Goal: Communication & Community: Answer question/provide support

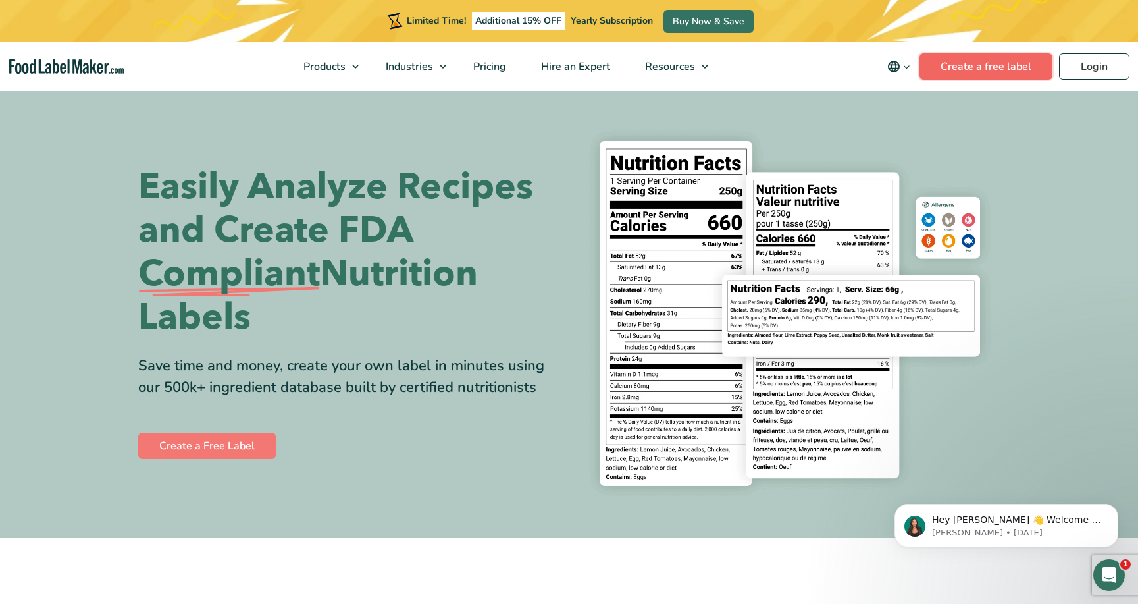
click at [993, 66] on link "Create a free label" at bounding box center [985, 66] width 133 height 26
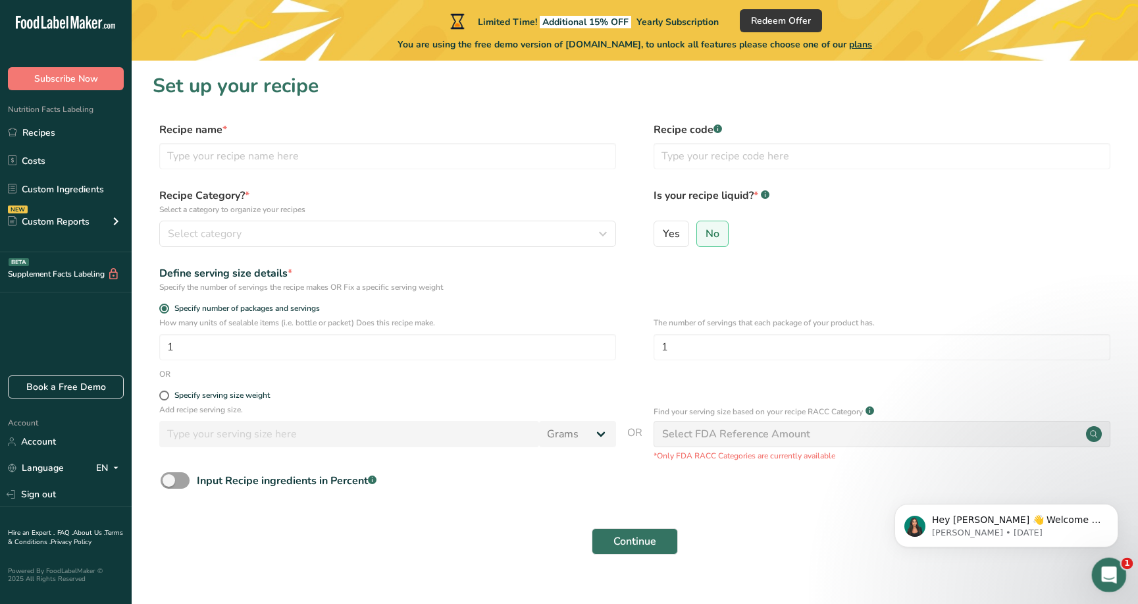
click at [1100, 564] on div "Open Intercom Messenger" at bounding box center [1106, 572] width 43 height 43
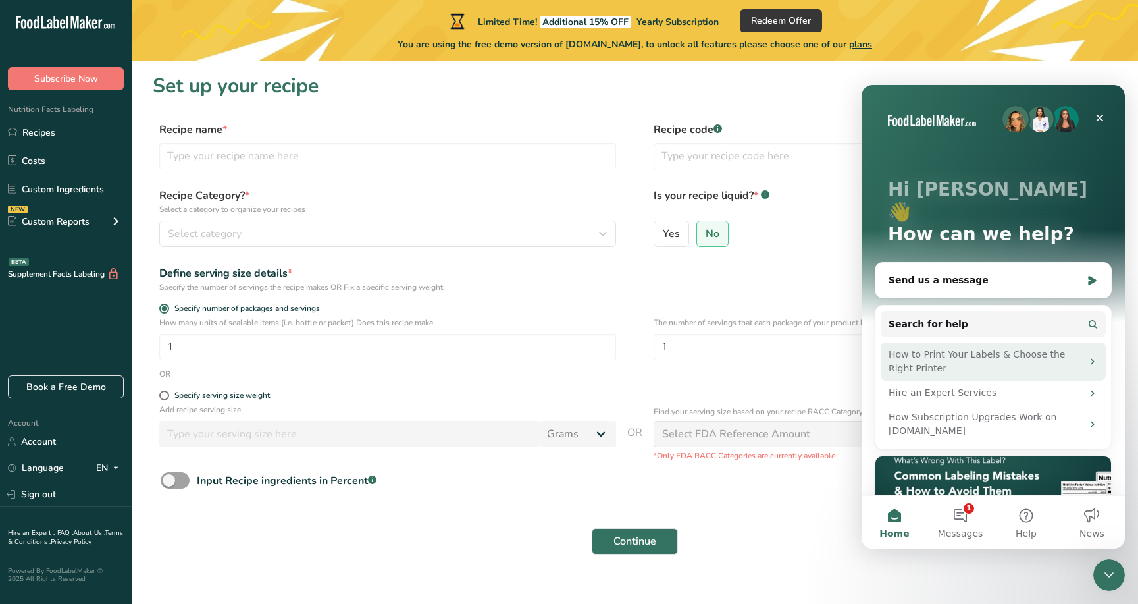
click at [904, 348] on div "How to Print Your Labels & Choose the Right Printer" at bounding box center [986, 362] width 194 height 28
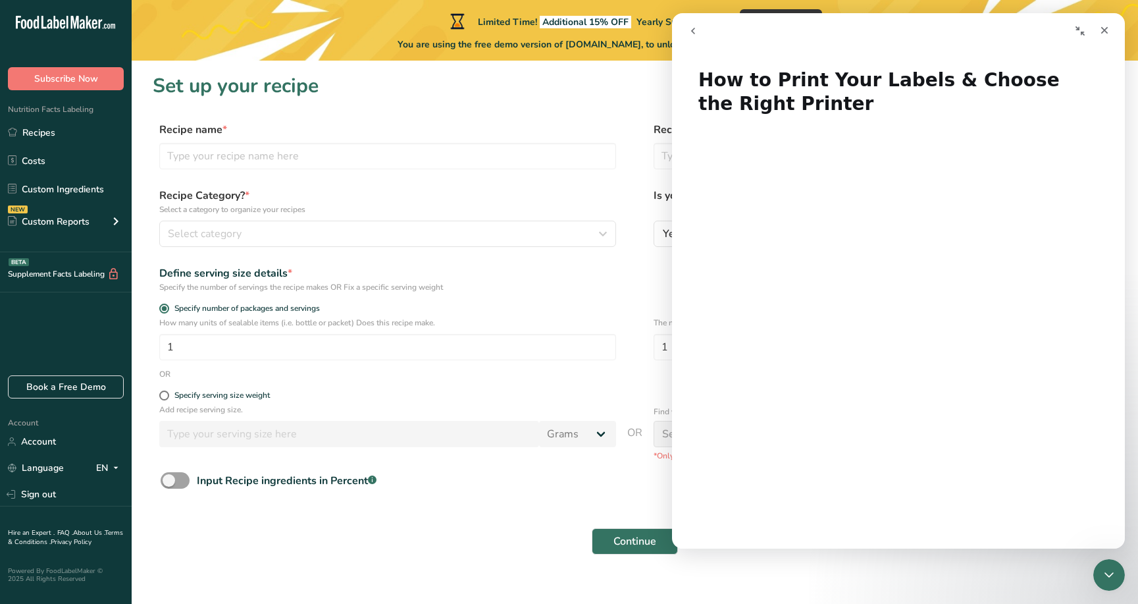
click at [863, 568] on section "Set up your recipe Recipe name * Recipe code .a-a{fill:#347362;}.b-a{fill:#fff;…" at bounding box center [635, 322] width 1006 height 523
click at [1104, 24] on div "Close" at bounding box center [1105, 30] width 24 height 24
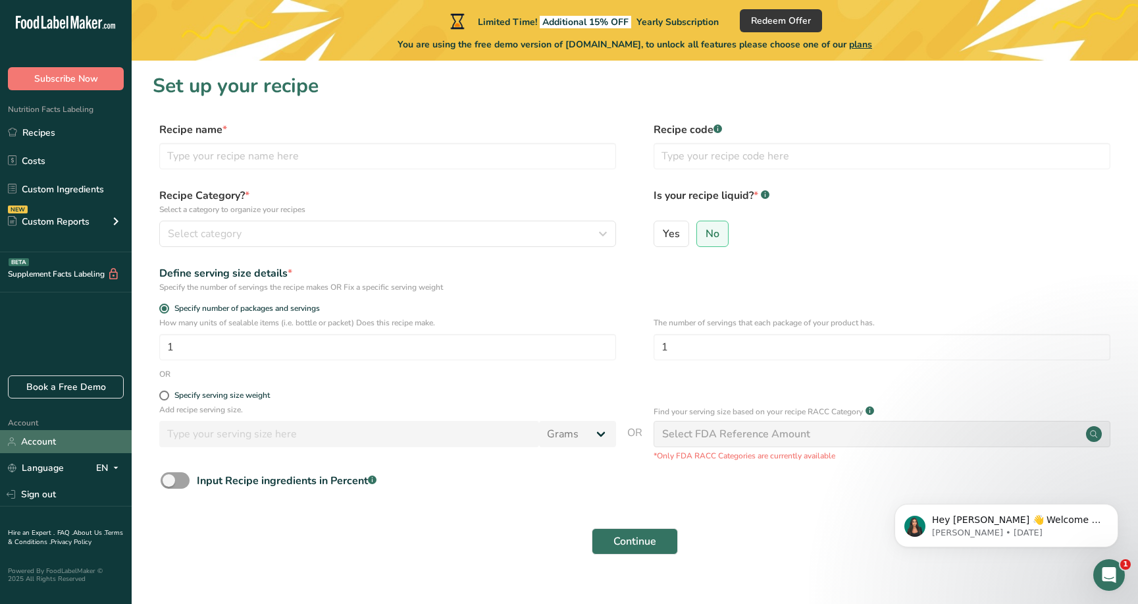
click at [35, 444] on link "Account" at bounding box center [66, 441] width 132 height 23
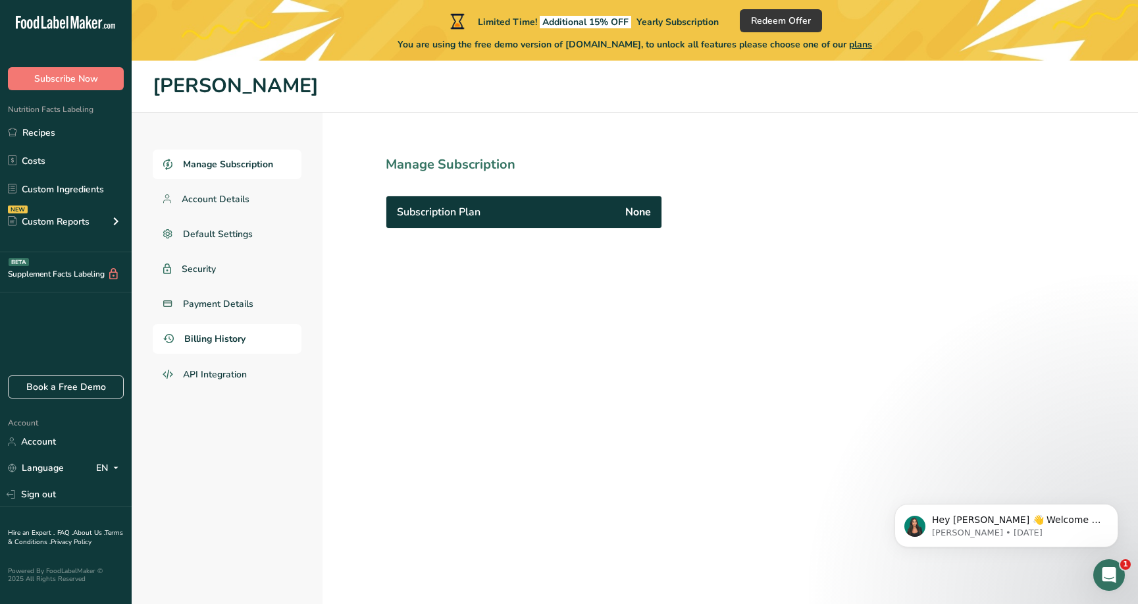
click at [215, 343] on span "Billing History" at bounding box center [214, 339] width 61 height 14
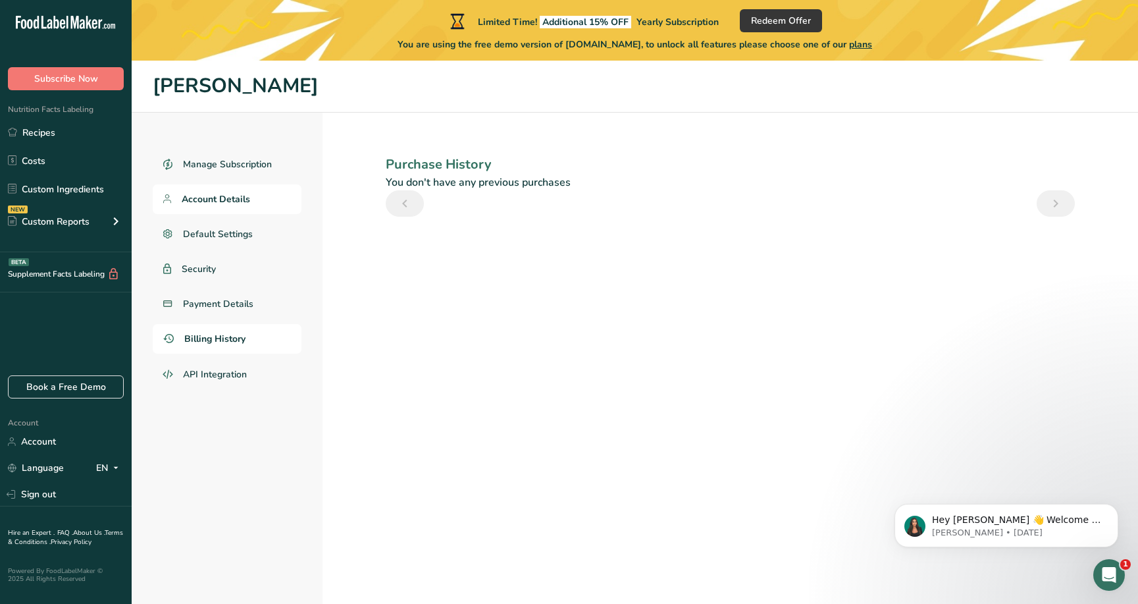
click at [222, 198] on span "Account Details" at bounding box center [216, 199] width 68 height 14
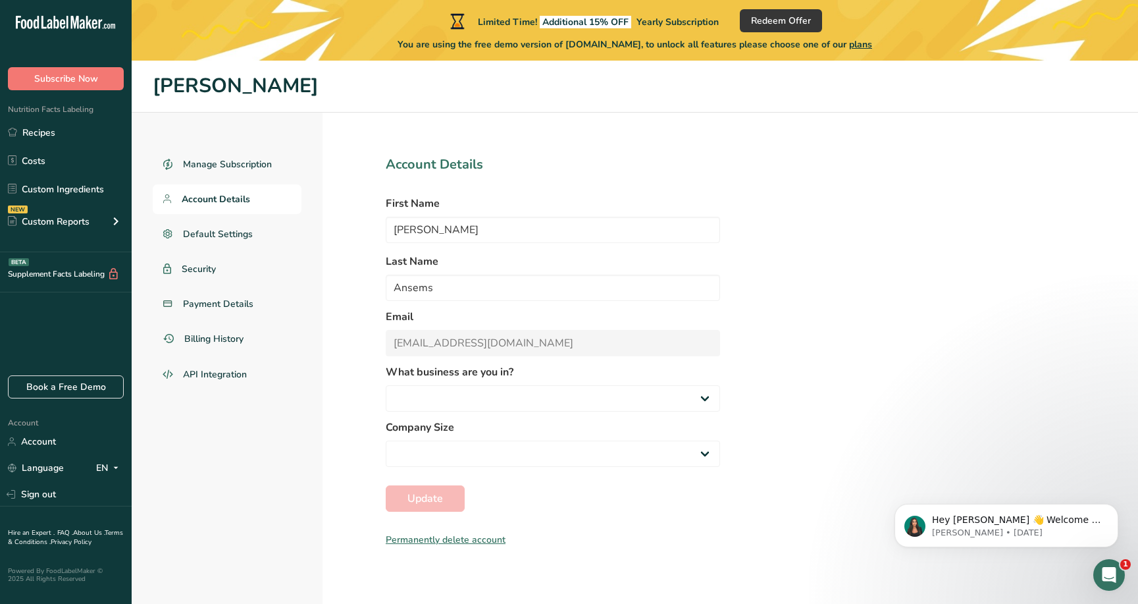
select select "2"
click at [946, 519] on p "Hey [PERSON_NAME] 👋 Welcome to Food Label Maker🙌 Take a look around! If you hav…" at bounding box center [1017, 519] width 170 height 13
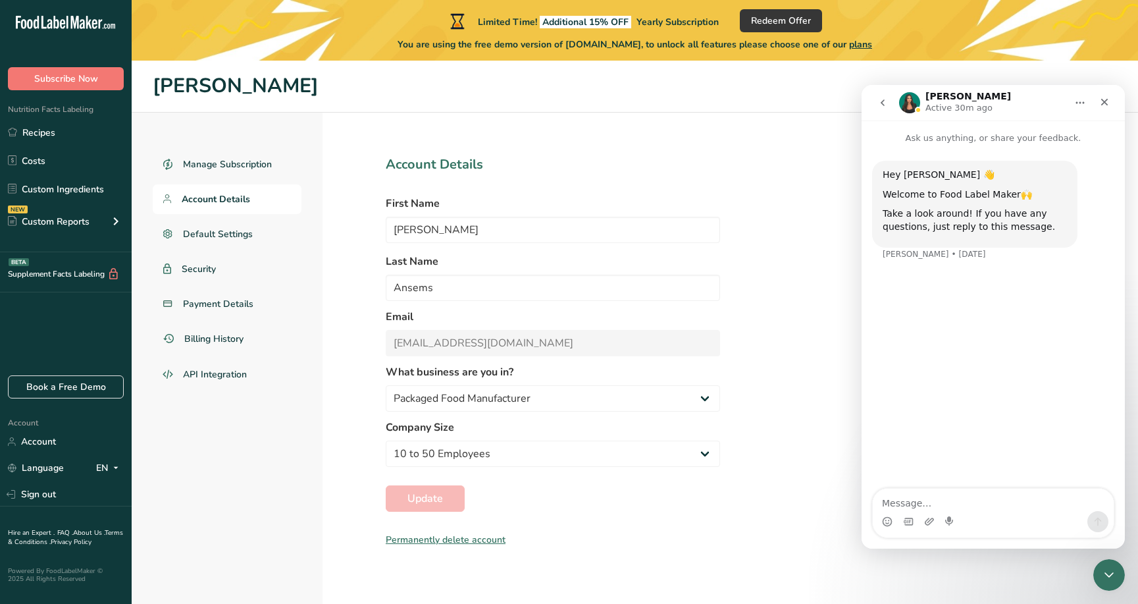
click at [939, 517] on div "Intercom messenger" at bounding box center [993, 521] width 241 height 21
click at [900, 502] on textarea "Message…" at bounding box center [993, 499] width 241 height 22
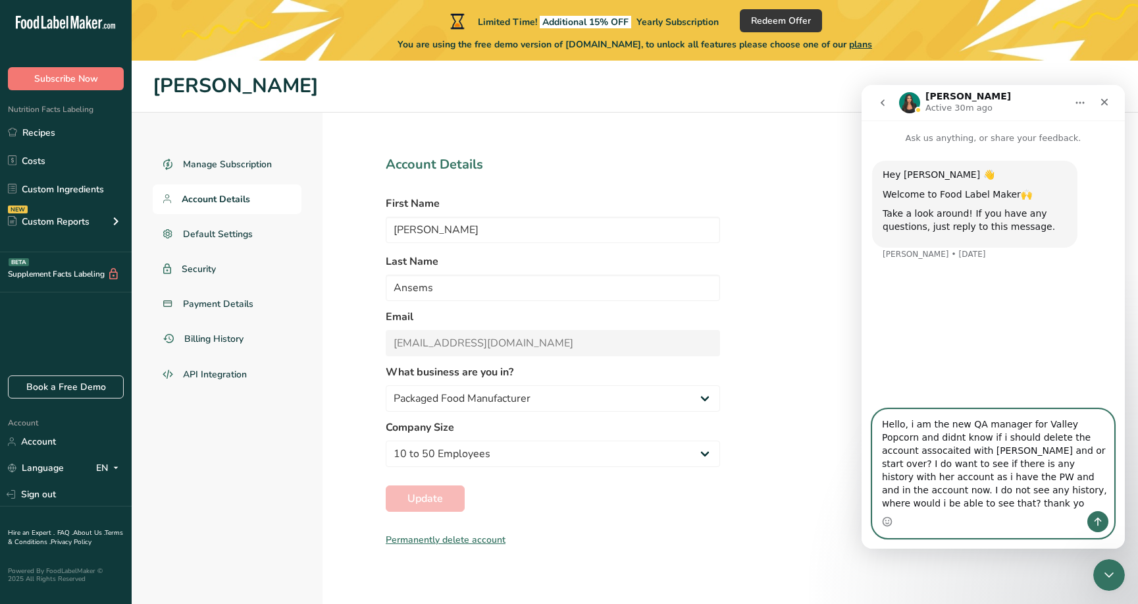
type textarea "Hello, i am the new QA manager for Valley Popcorn and didnt know if i should de…"
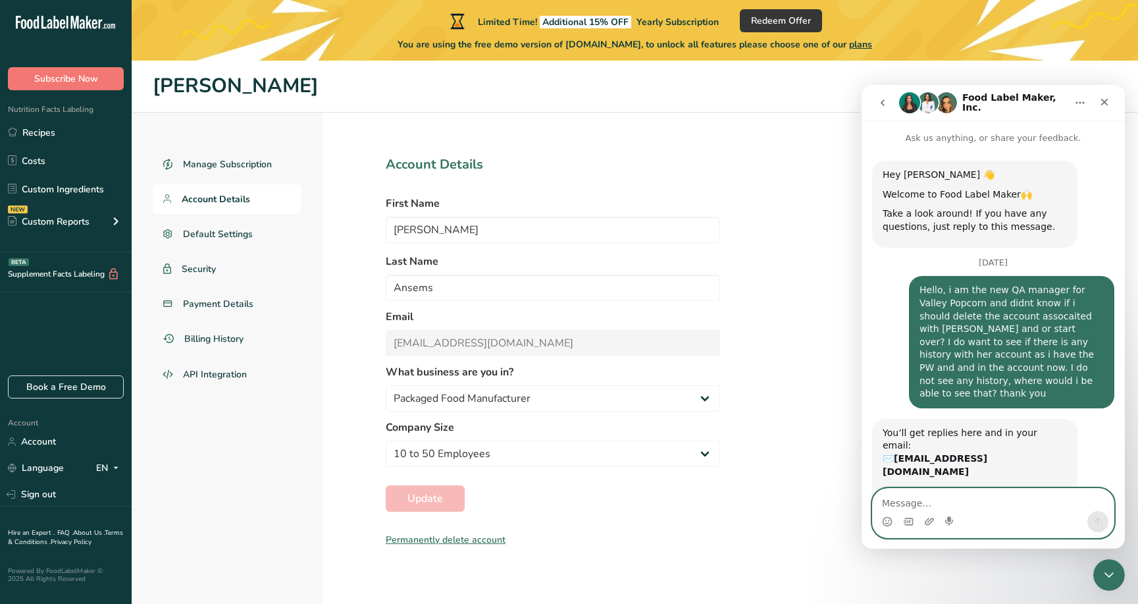
scroll to position [56, 0]
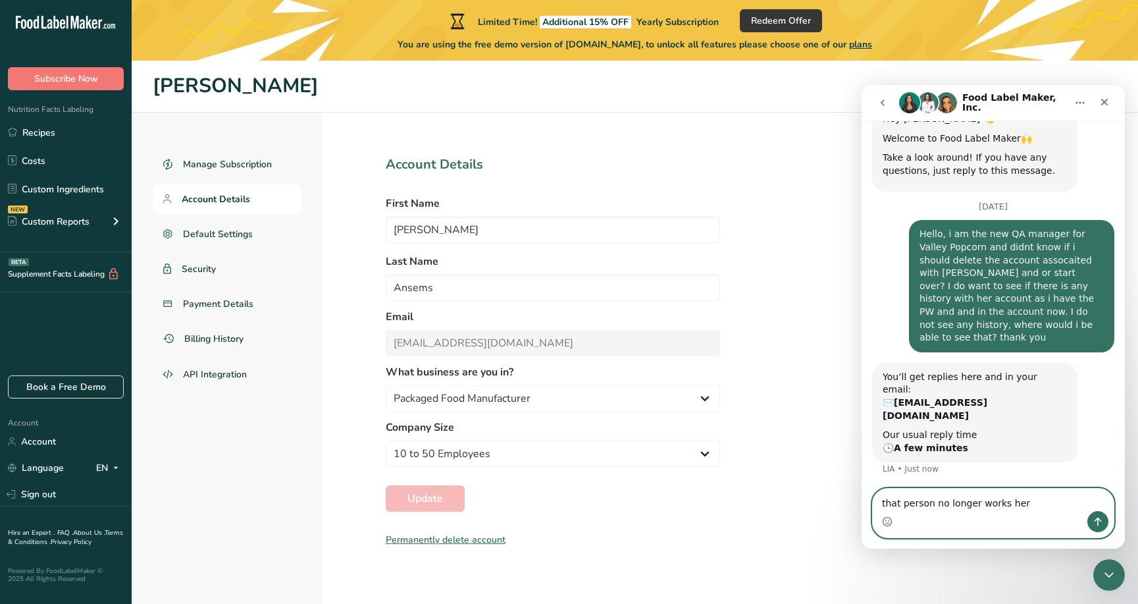
type textarea "that person no longer works here"
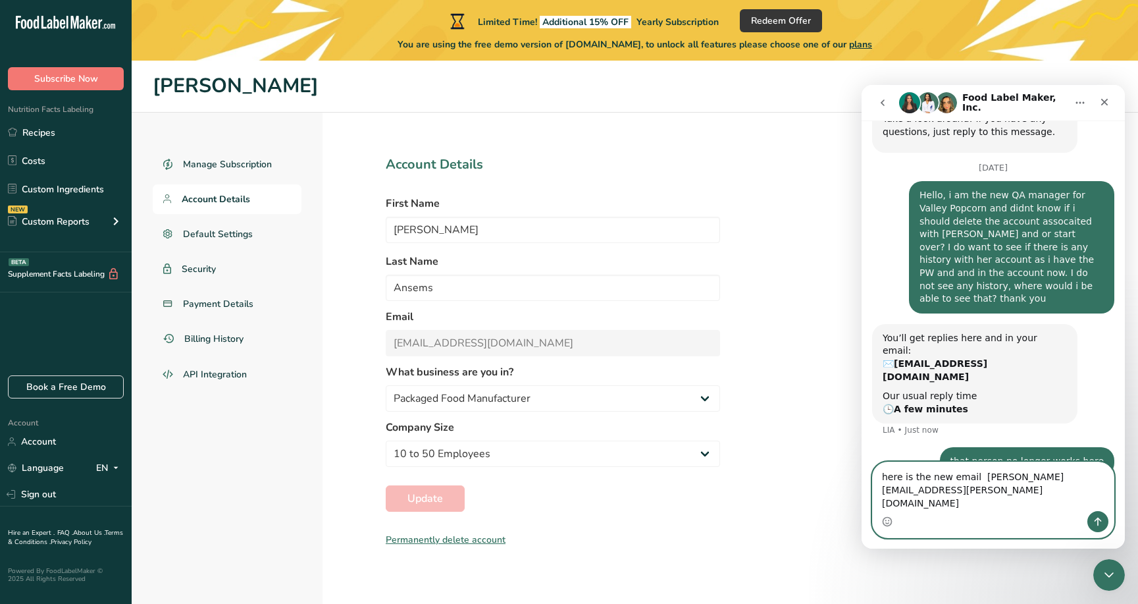
type textarea "here is the new email [PERSON_NAME][EMAIL_ADDRESS][PERSON_NAME][DOMAIN_NAME]"
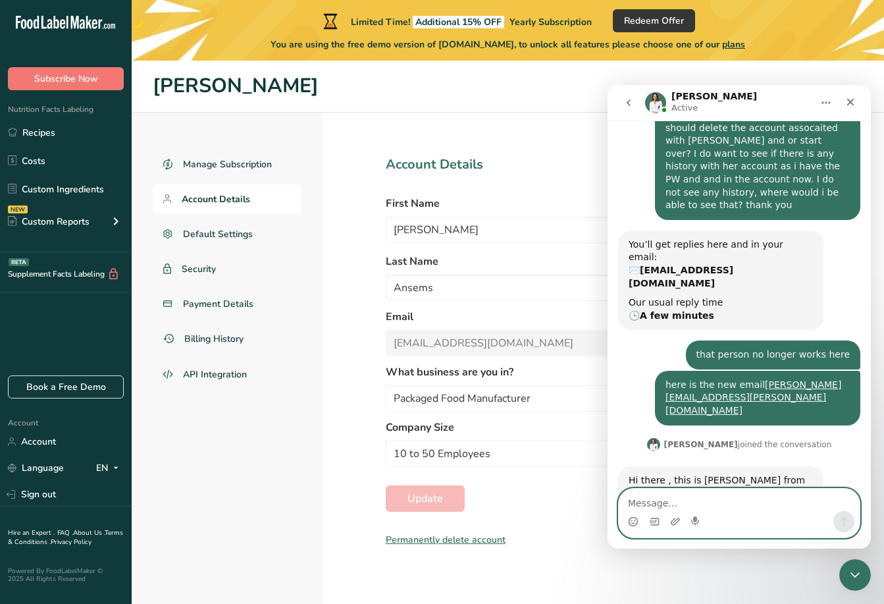
scroll to position [209, 0]
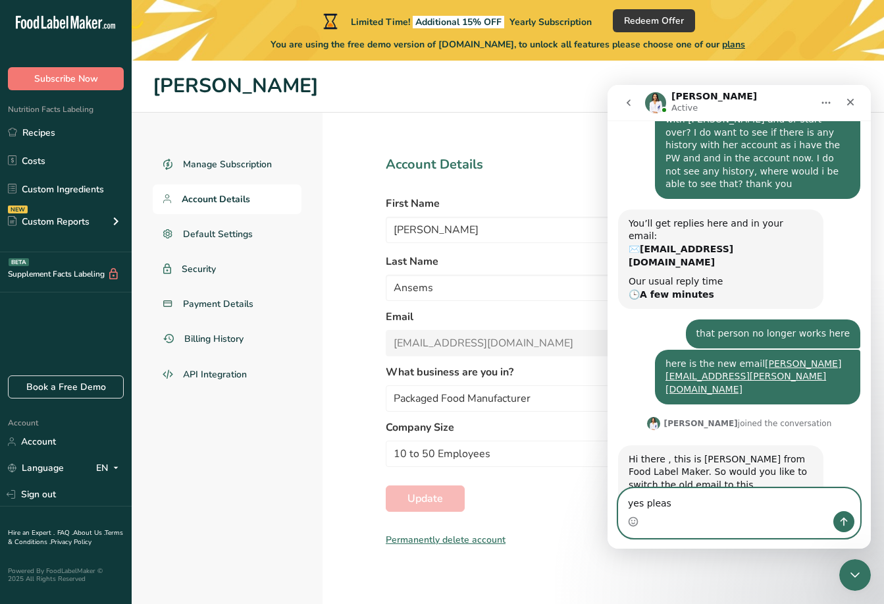
type textarea "yes please"
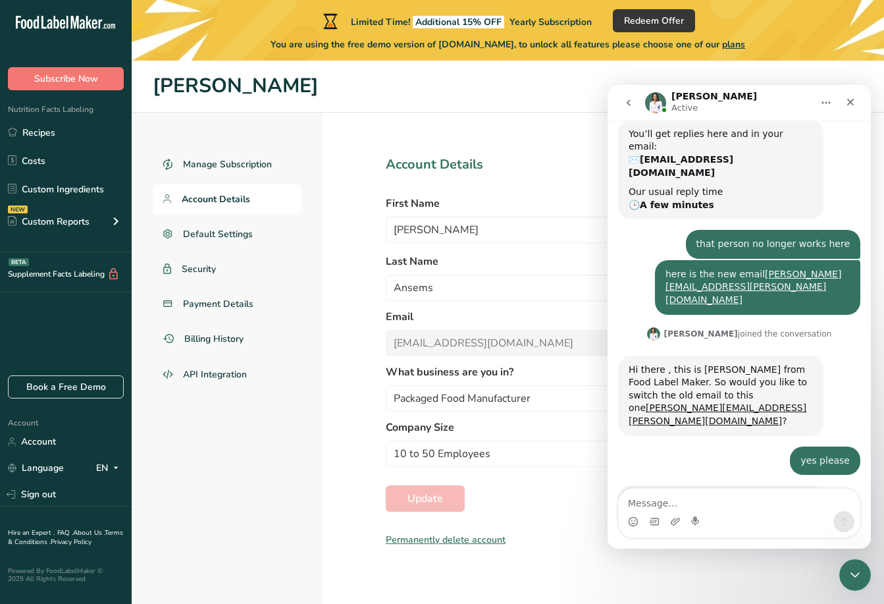
scroll to position [326, 0]
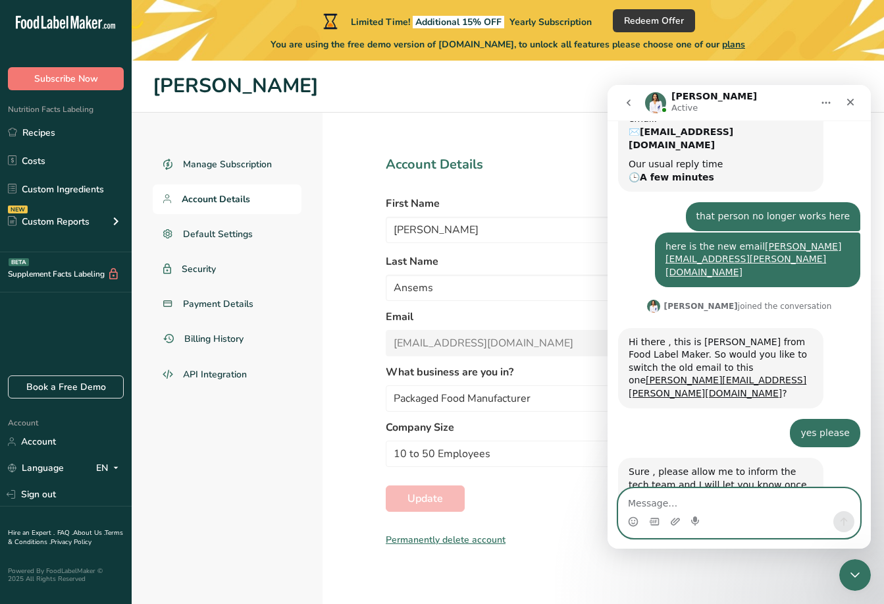
click at [653, 503] on textarea "Message…" at bounding box center [739, 499] width 241 height 22
paste textarea "e"
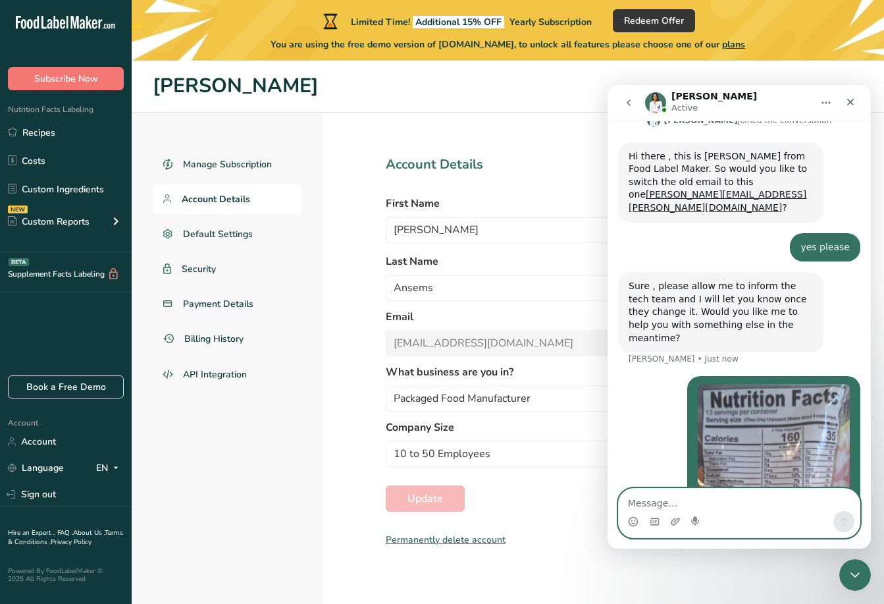
scroll to position [529, 0]
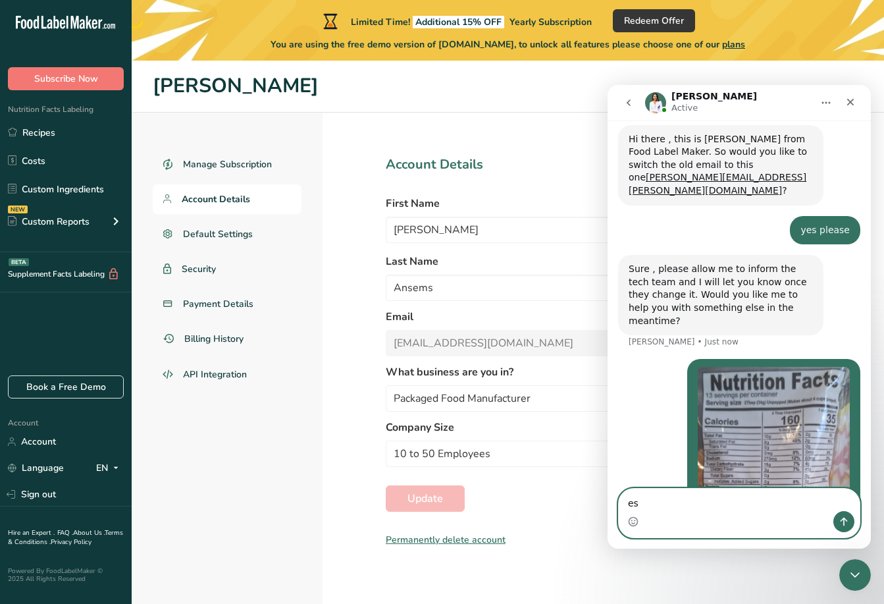
type textarea "e"
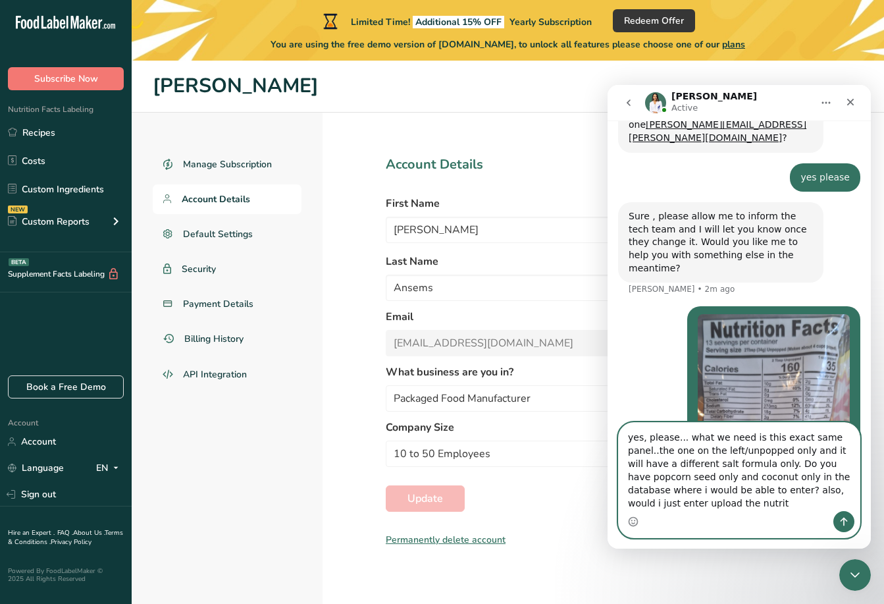
scroll to position [595, 0]
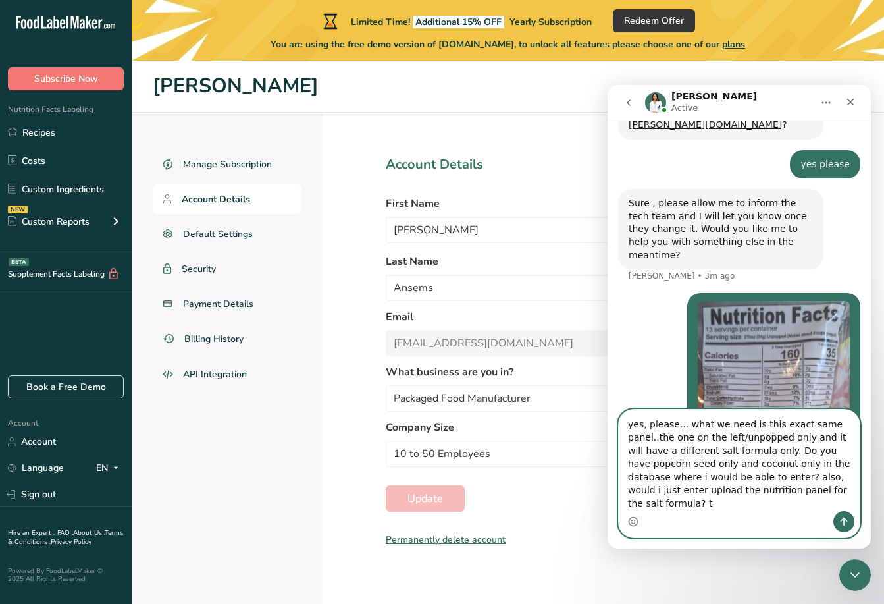
type textarea "yes, please... what we need is this exact same panel..the one on the left/unpop…"
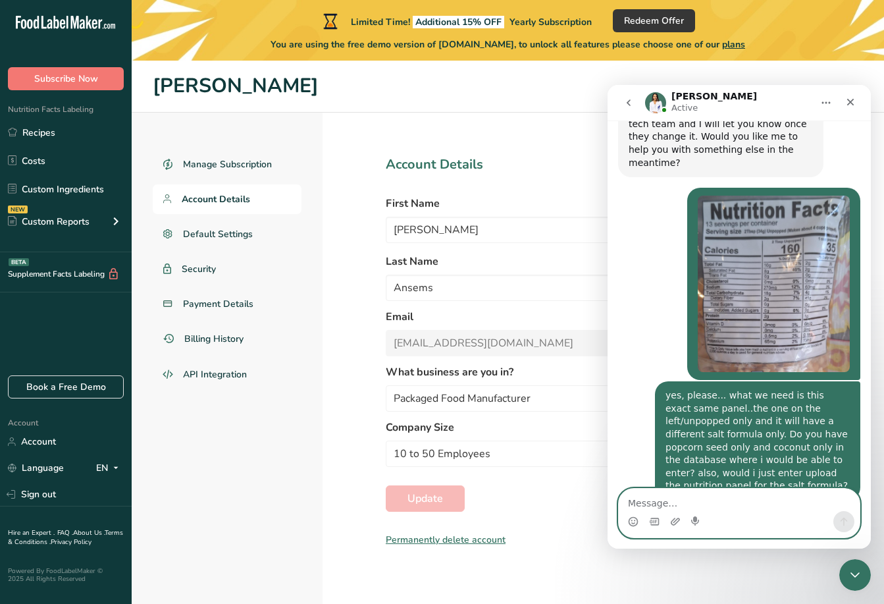
scroll to position [714, 0]
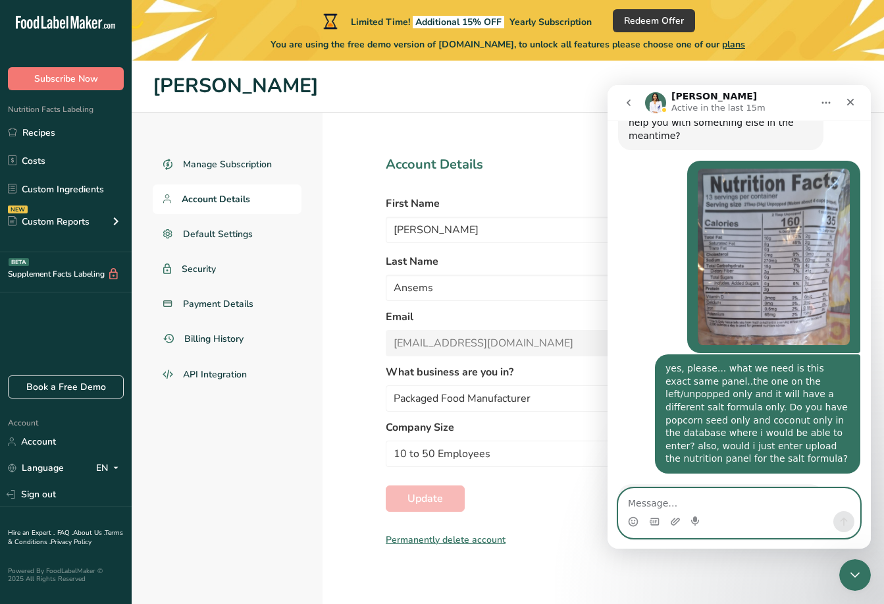
click at [662, 500] on textarea "Message…" at bounding box center [739, 499] width 241 height 22
click at [750, 504] on textarea "ok, gotcha. so i will start with" at bounding box center [739, 499] width 241 height 22
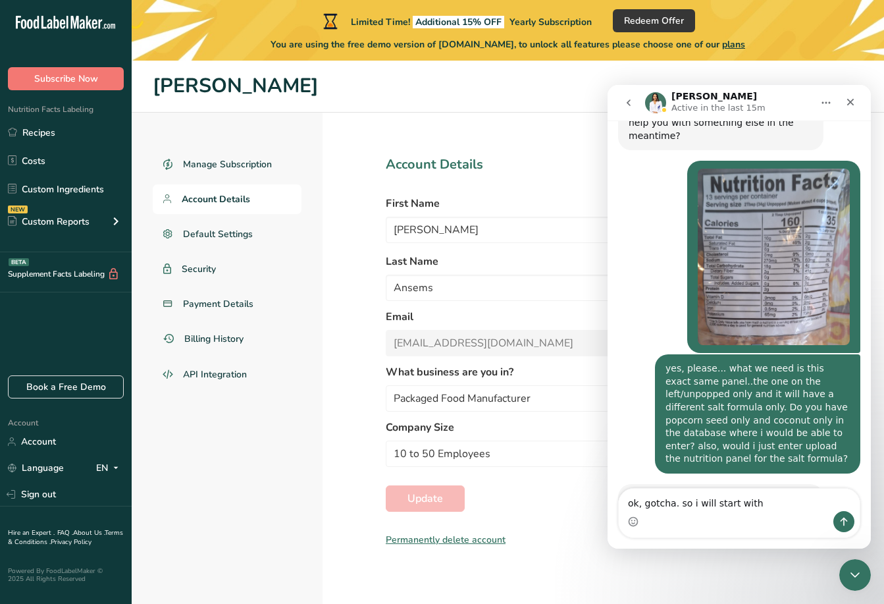
drag, startPoint x: 867, startPoint y: 380, endPoint x: 1482, endPoint y: 498, distance: 626.5
click at [760, 502] on textarea "ok, gotcha. so i will start with" at bounding box center [739, 499] width 241 height 22
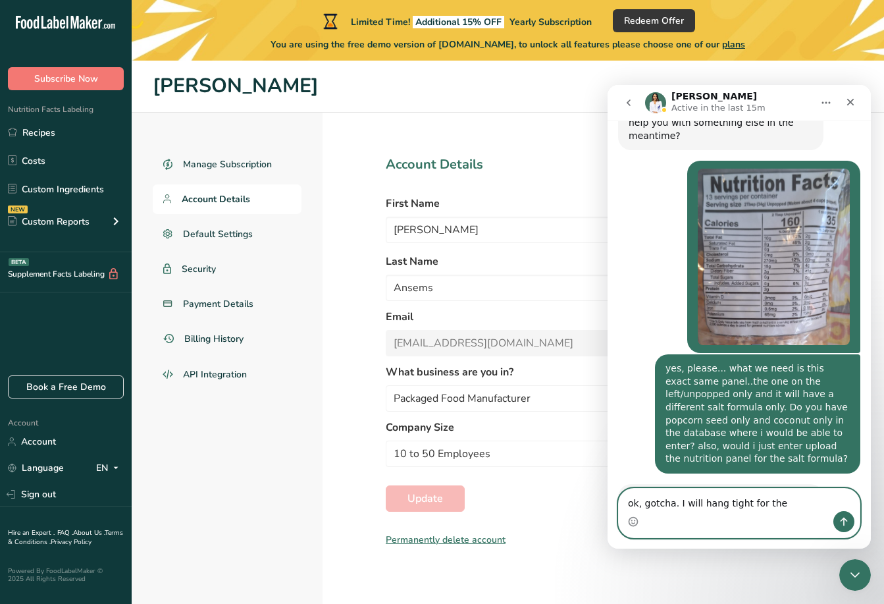
click at [770, 503] on textarea "ok, gotcha. I will hang tight for the" at bounding box center [739, 499] width 241 height 22
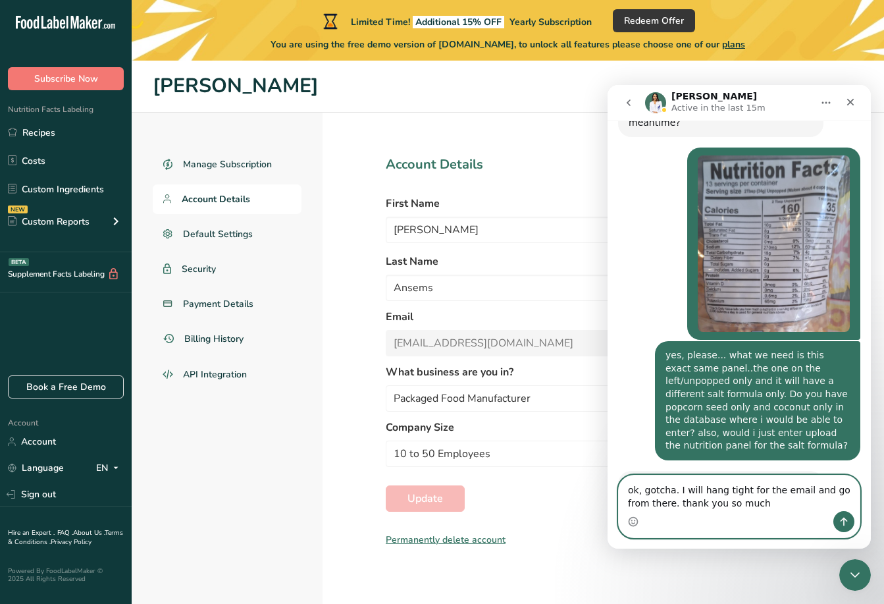
type textarea "ok, gotcha. I will hang tight for the email and go from there. thank you so muc…"
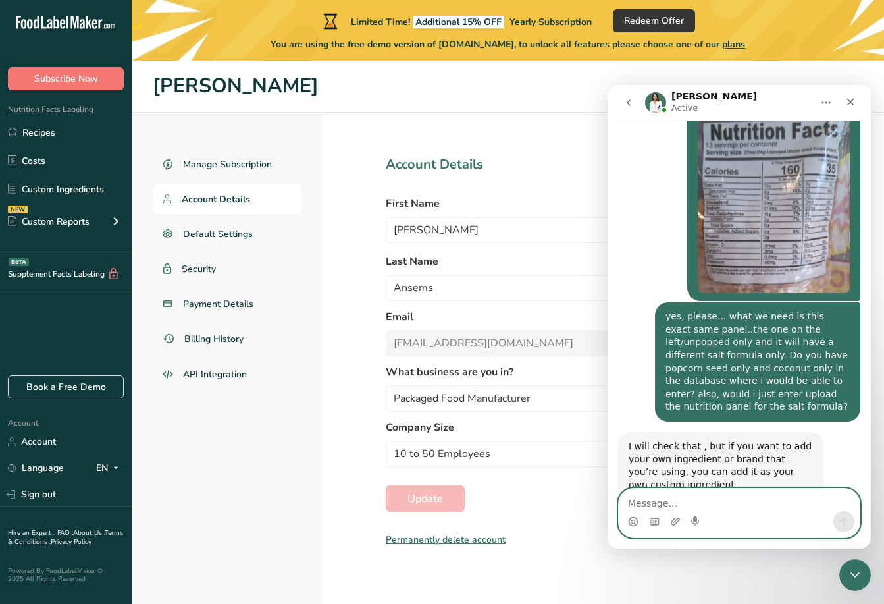
scroll to position [819, 0]
